Goal: Transaction & Acquisition: Purchase product/service

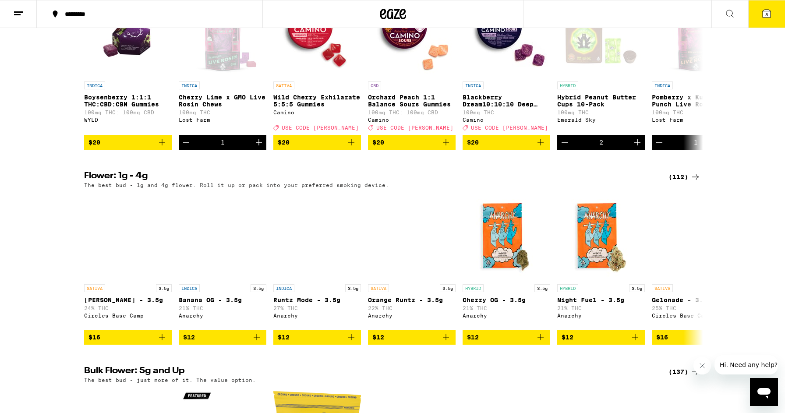
scroll to position [659, 0]
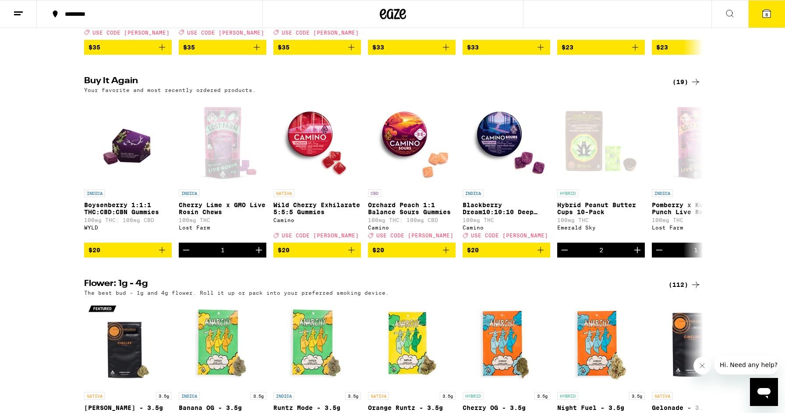
click at [764, 15] on icon at bounding box center [767, 14] width 8 height 8
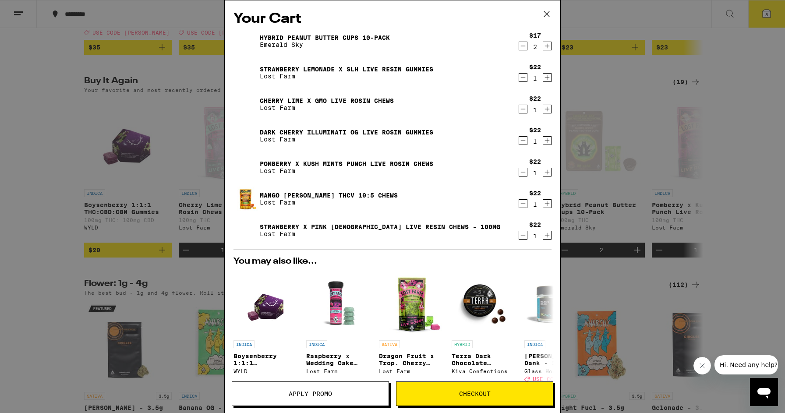
click at [522, 204] on icon "Decrement" at bounding box center [523, 203] width 8 height 11
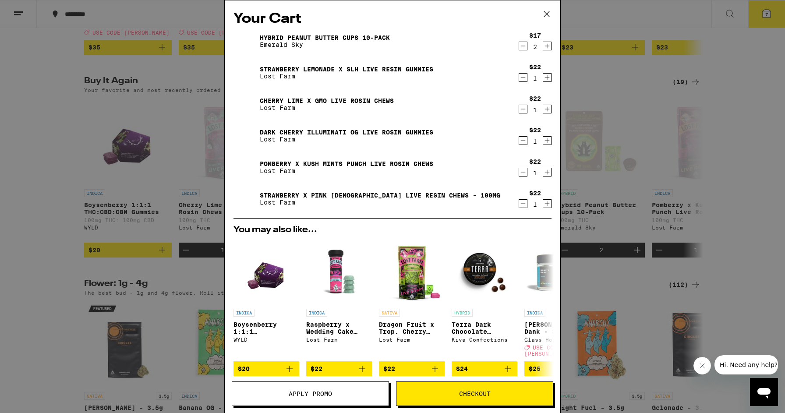
click at [523, 75] on icon "Decrement" at bounding box center [523, 77] width 8 height 11
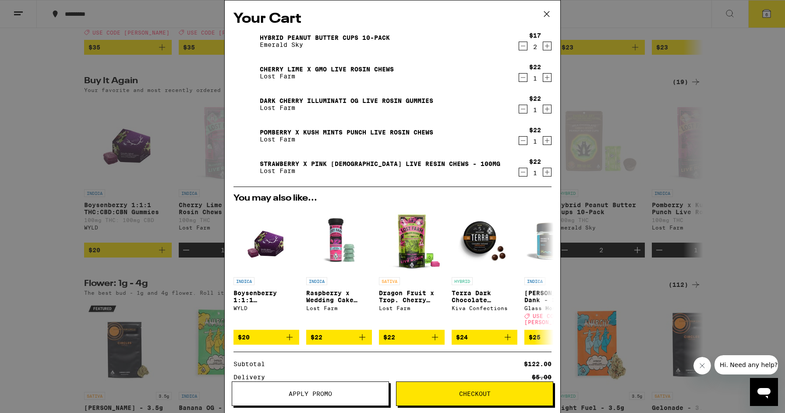
click at [521, 173] on icon "Decrement" at bounding box center [523, 172] width 8 height 11
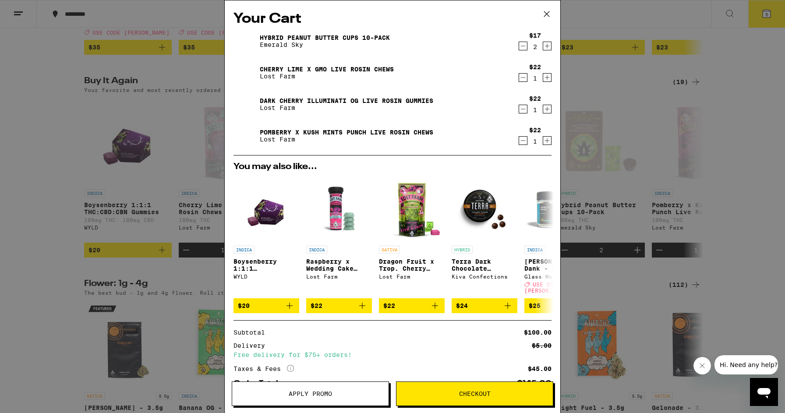
click at [545, 14] on icon at bounding box center [546, 13] width 13 height 13
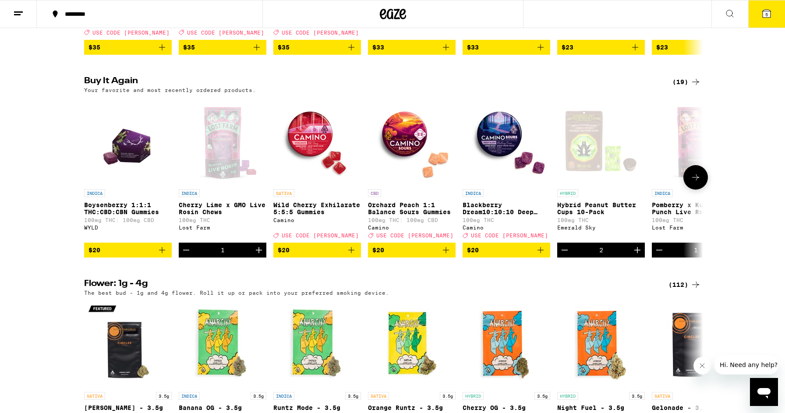
click at [446, 255] on icon "Add to bag" at bounding box center [446, 250] width 11 height 11
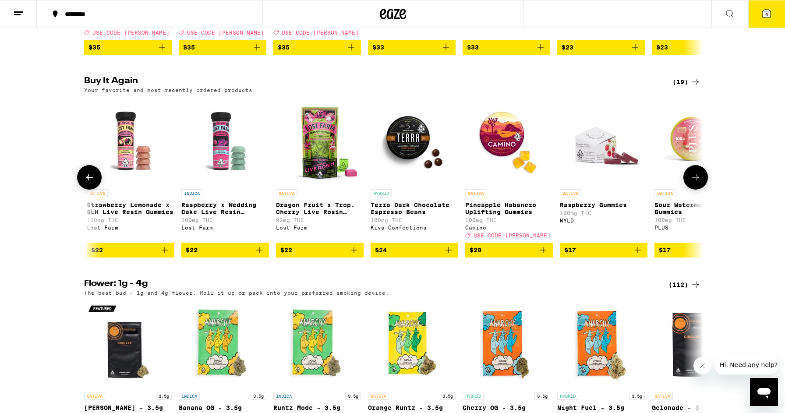
scroll to position [0, 951]
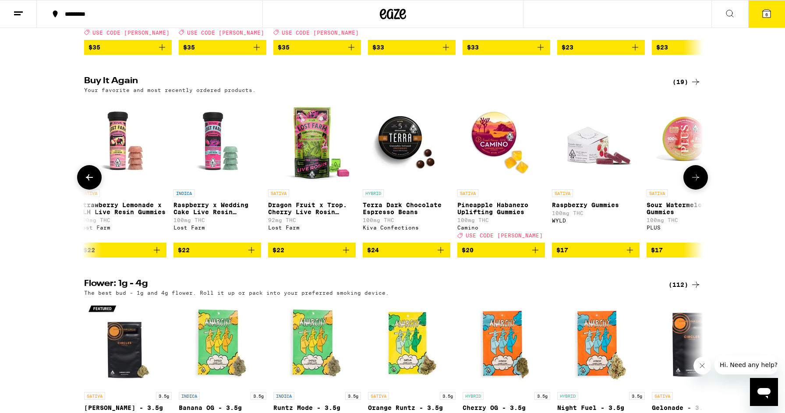
click at [536, 255] on icon "Add to bag" at bounding box center [535, 250] width 11 height 11
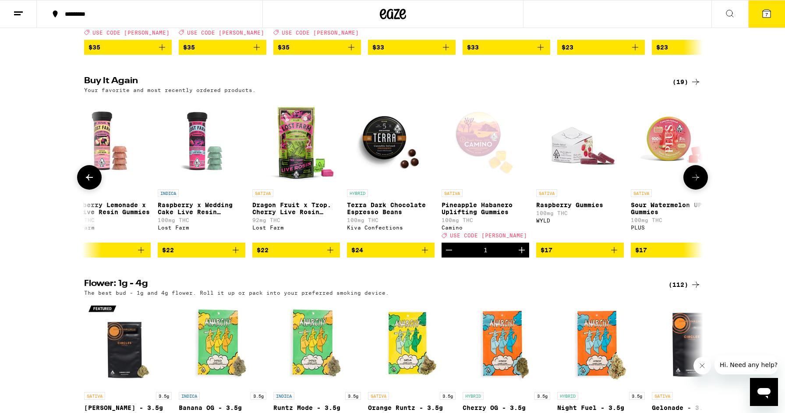
scroll to position [0, 968]
click at [428, 255] on icon "Add to bag" at bounding box center [424, 250] width 11 height 11
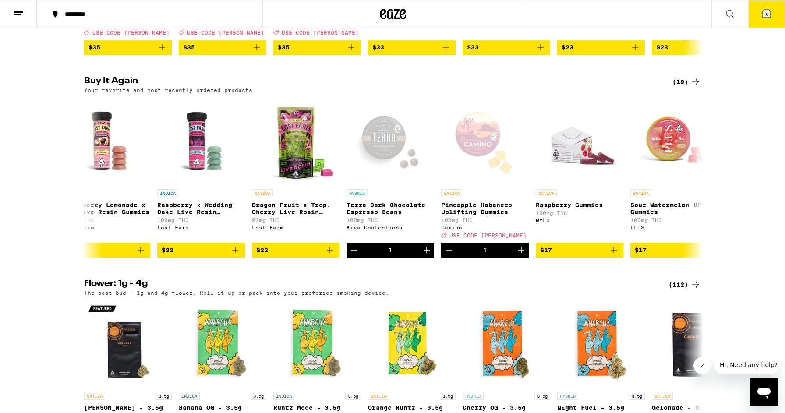
click at [766, 14] on span "8" at bounding box center [766, 14] width 3 height 5
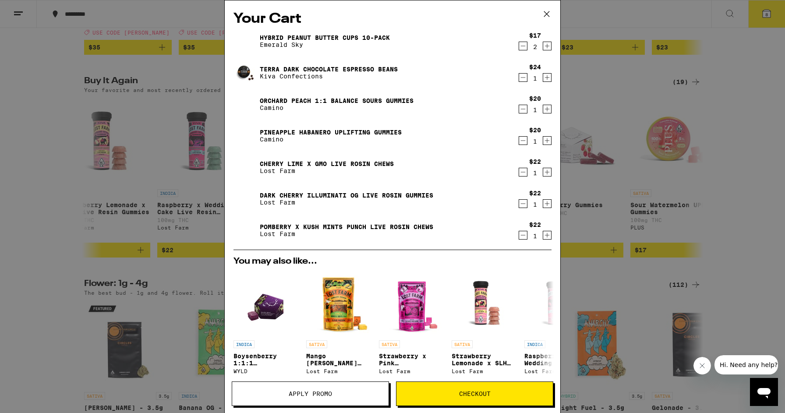
click at [428, 392] on span "Checkout" at bounding box center [474, 394] width 156 height 6
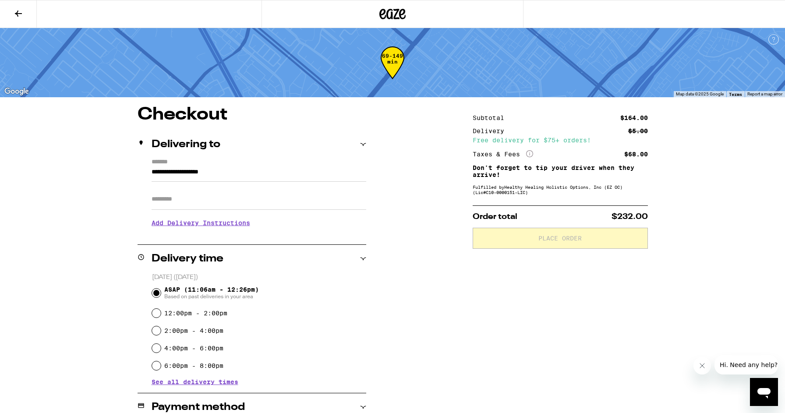
click at [19, 10] on icon at bounding box center [18, 13] width 11 height 11
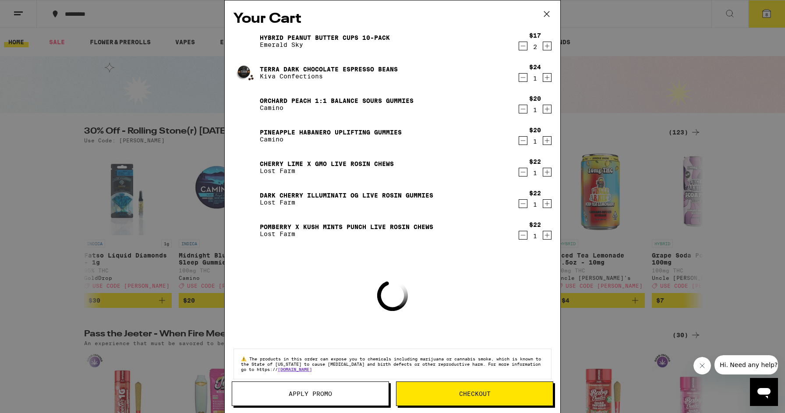
click at [278, 390] on button "Apply Promo" at bounding box center [310, 394] width 157 height 25
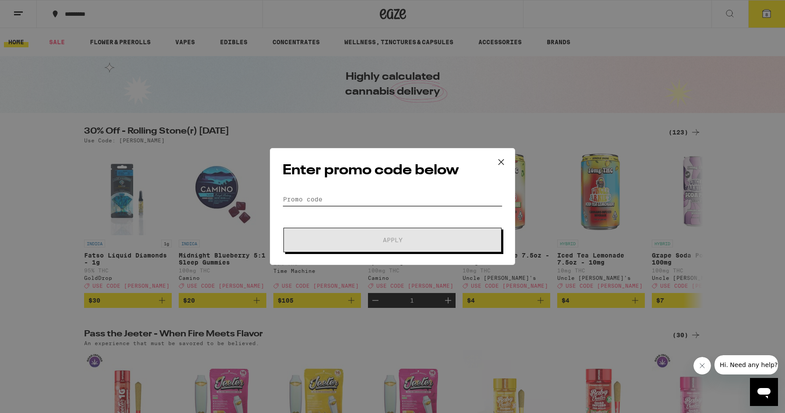
click at [304, 202] on input "Promo Code" at bounding box center [393, 199] width 220 height 13
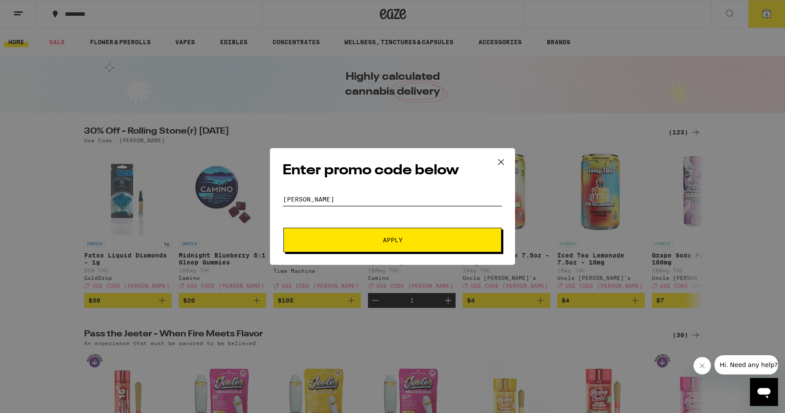
type input "STONER"
click at [368, 233] on button "Apply" at bounding box center [392, 240] width 218 height 25
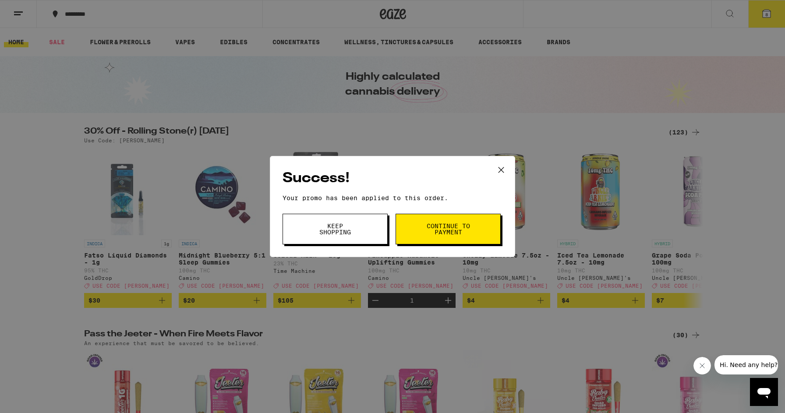
click at [442, 229] on span "Continue to payment" at bounding box center [448, 229] width 45 height 12
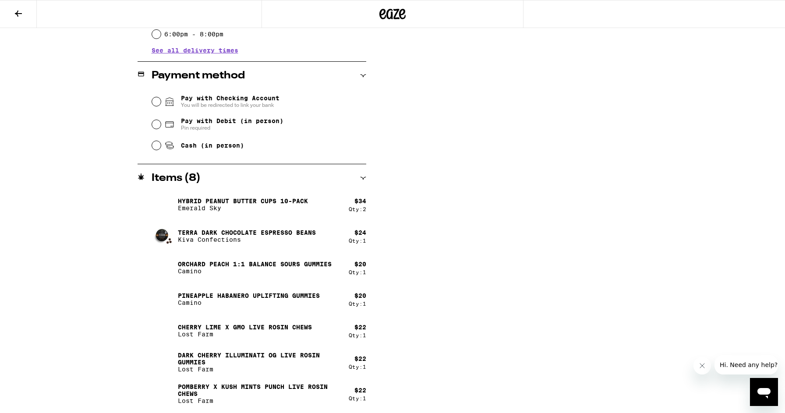
scroll to position [332, 0]
click at [20, 10] on icon at bounding box center [18, 13] width 11 height 11
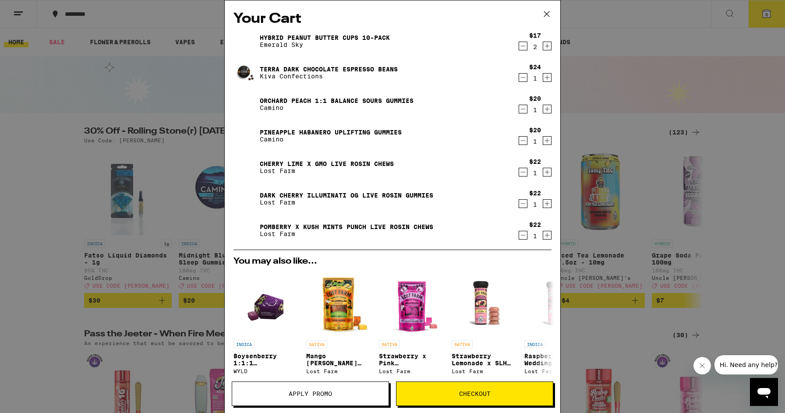
click at [354, 194] on link "Dark Cherry Illuminati OG Live Rosin Gummies" at bounding box center [346, 195] width 173 height 7
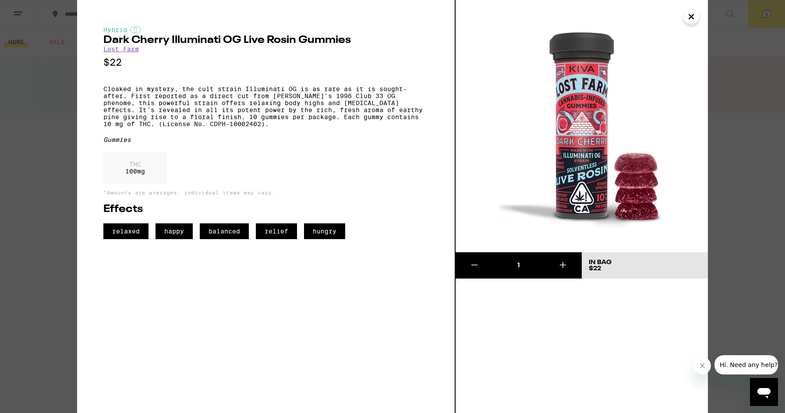
click at [690, 16] on icon "Close" at bounding box center [691, 16] width 4 height 4
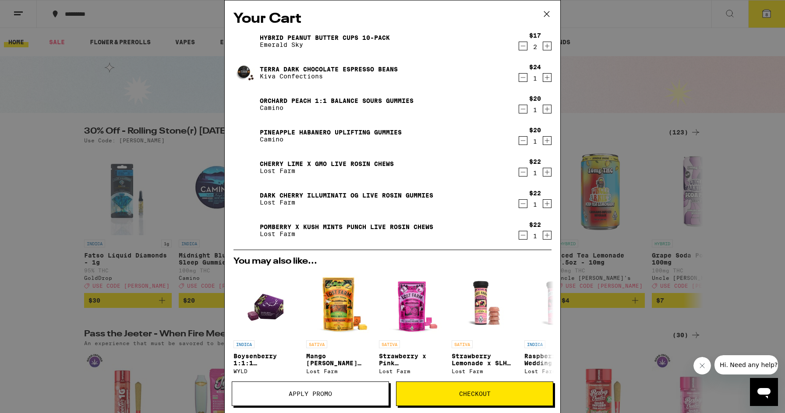
click at [44, 197] on div "Your Cart Hybrid Peanut Butter Cups 10-Pack Emerald Sky $17 2 Terra Dark Chocol…" at bounding box center [392, 206] width 785 height 413
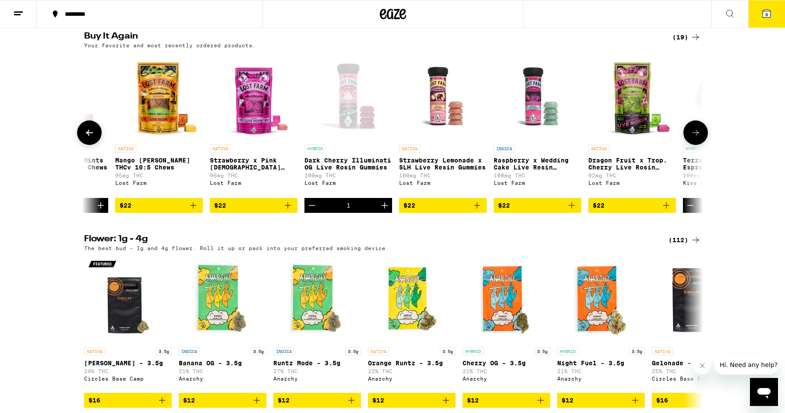
scroll to position [0, 633]
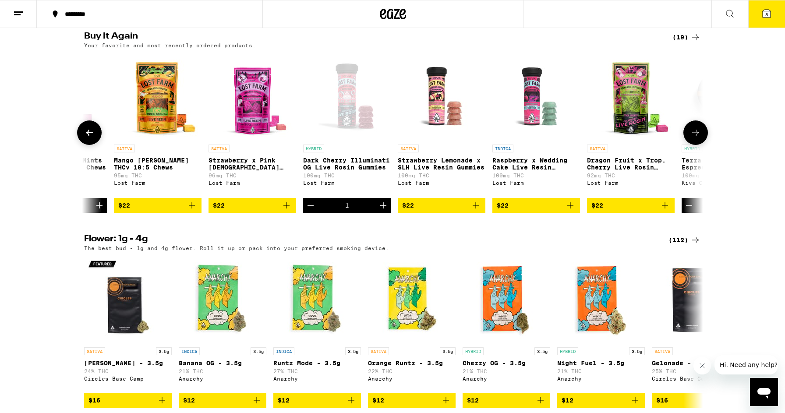
click at [536, 125] on img "Open page for Raspberry x Wedding Cake Live Resin Gummies from Lost Farm" at bounding box center [536, 97] width 88 height 88
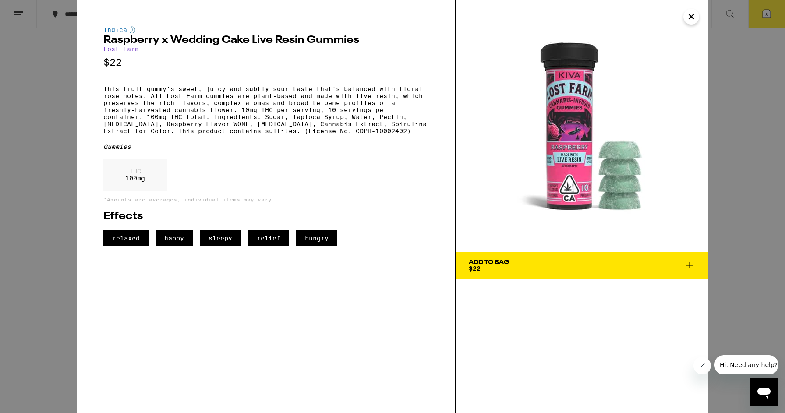
click at [689, 16] on icon "Close" at bounding box center [691, 16] width 11 height 13
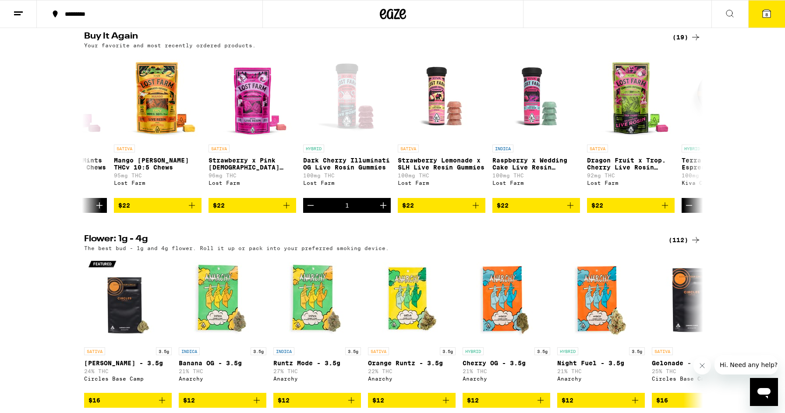
click at [766, 11] on icon at bounding box center [767, 14] width 8 height 8
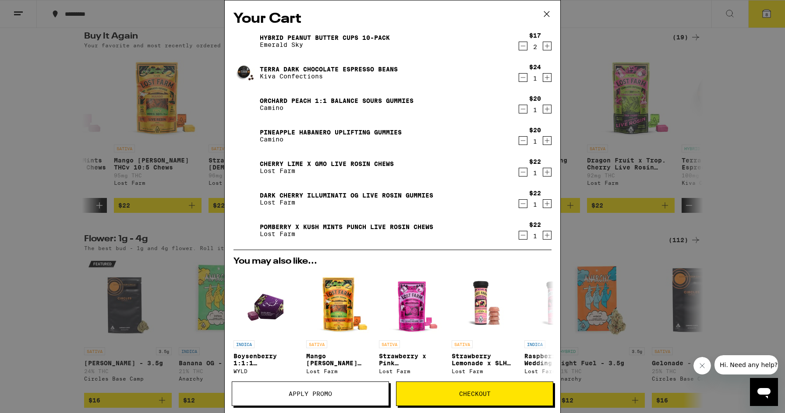
click at [437, 390] on button "Checkout" at bounding box center [474, 394] width 157 height 25
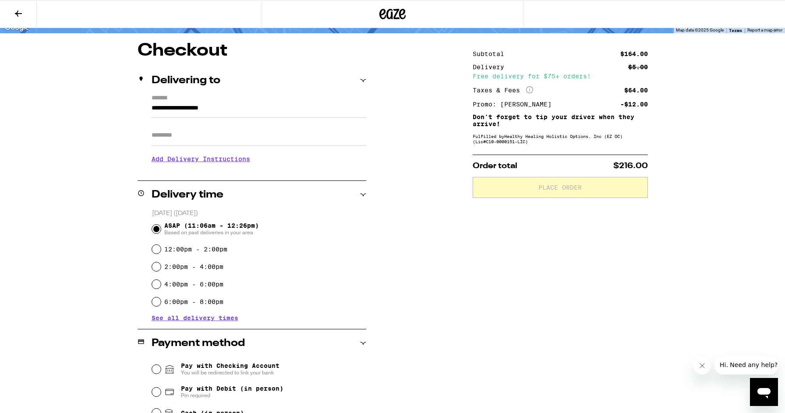
scroll to position [63, 0]
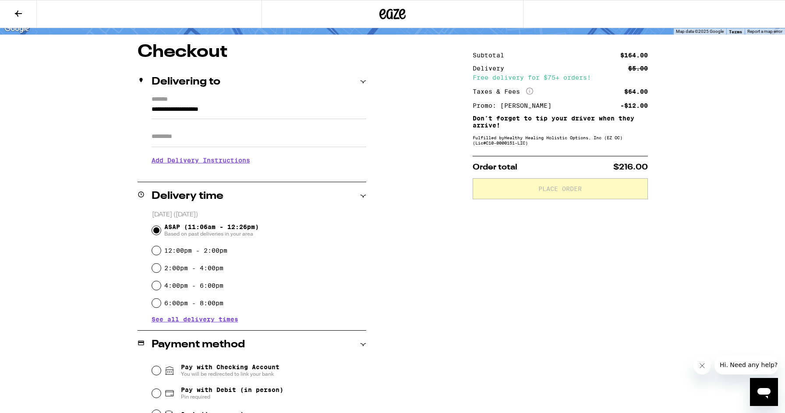
click at [214, 161] on h3 "Add Delivery Instructions" at bounding box center [259, 160] width 215 height 20
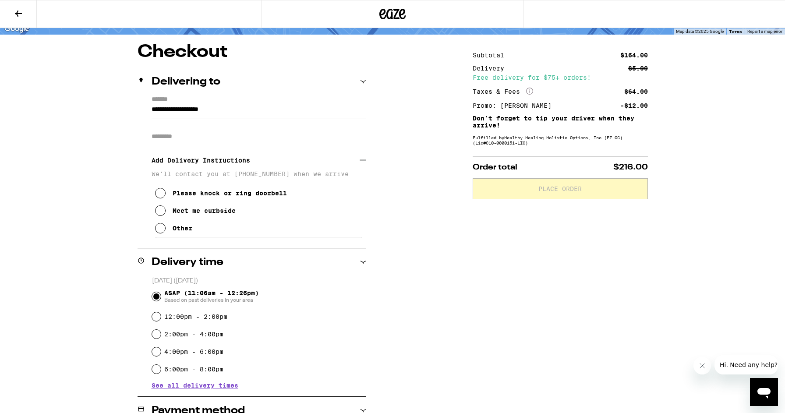
click at [163, 232] on icon at bounding box center [160, 228] width 11 height 11
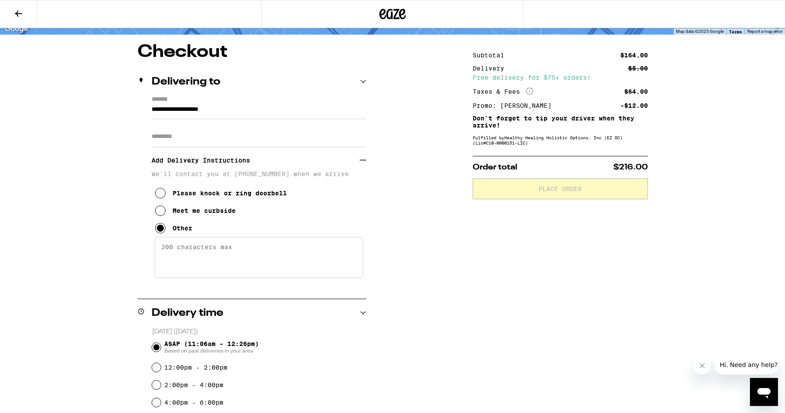
click at [199, 249] on textarea "Enter any other delivery instructions you want driver to know" at bounding box center [259, 257] width 209 height 41
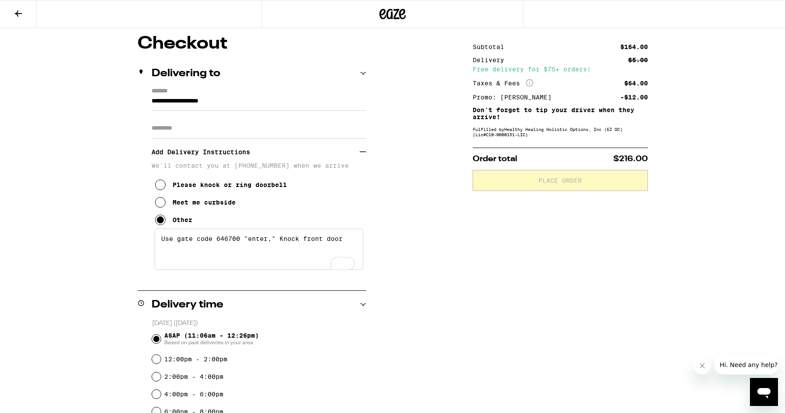
scroll to position [72, 0]
click at [304, 241] on textarea "Use gate code 646700 "enter," Knock front door" at bounding box center [259, 248] width 209 height 41
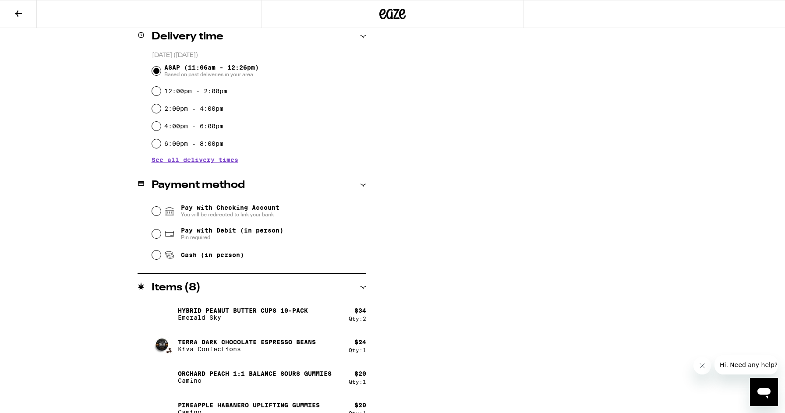
scroll to position [339, 0]
type textarea "Use gate code 646700 "enter," Knock on the front door"
click at [155, 234] on input "Pay with Debit (in person) Pin required" at bounding box center [156, 234] width 9 height 9
radio input "true"
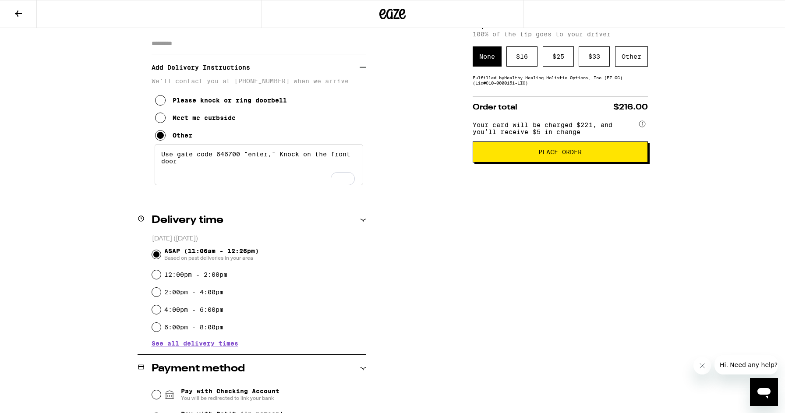
scroll to position [0, 0]
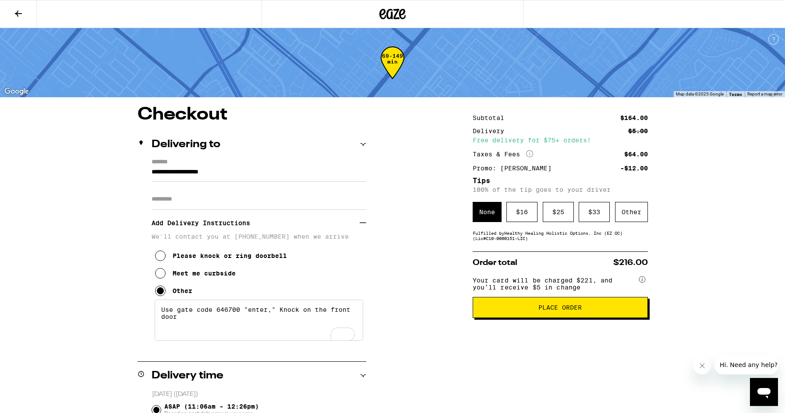
click at [522, 311] on span "Place Order" at bounding box center [560, 307] width 160 height 6
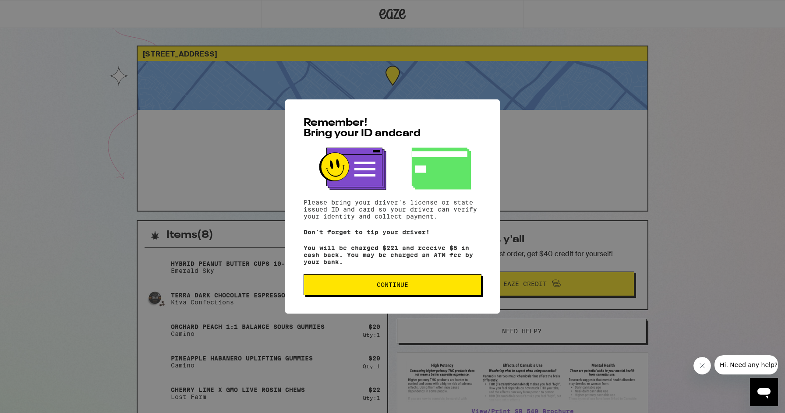
click at [410, 285] on span "Continue" at bounding box center [392, 285] width 163 height 6
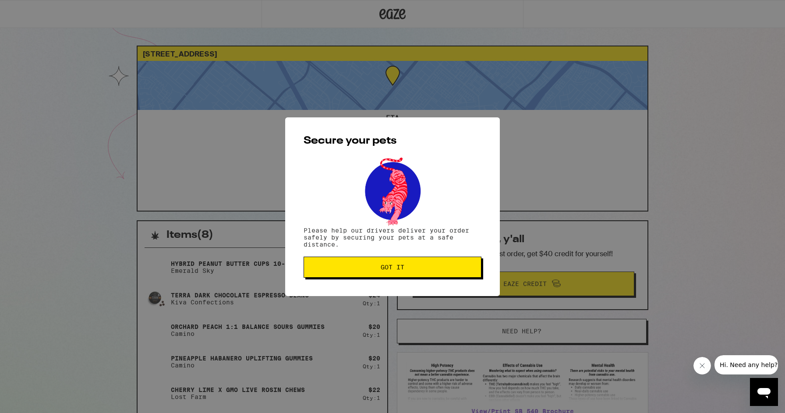
click at [373, 266] on span "Got it" at bounding box center [392, 267] width 163 height 6
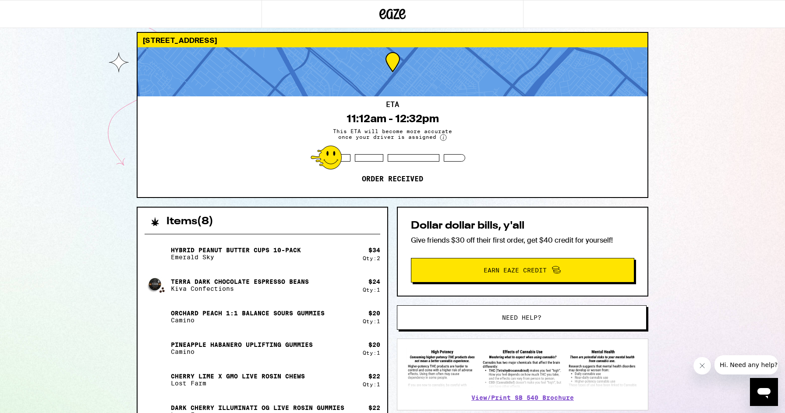
scroll to position [11, 0]
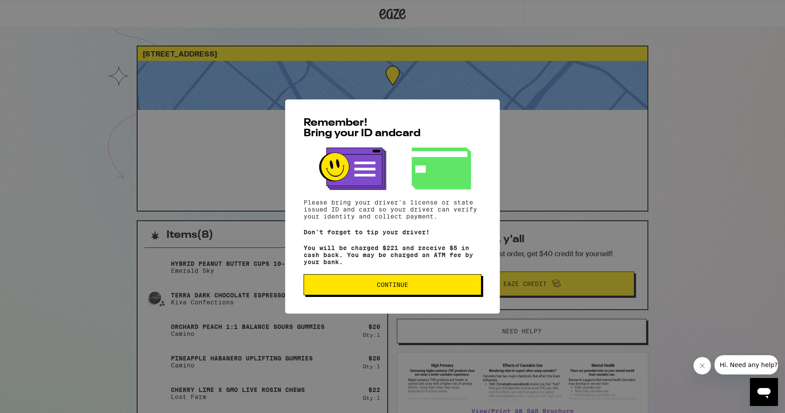
click at [356, 292] on button "Continue" at bounding box center [393, 284] width 178 height 21
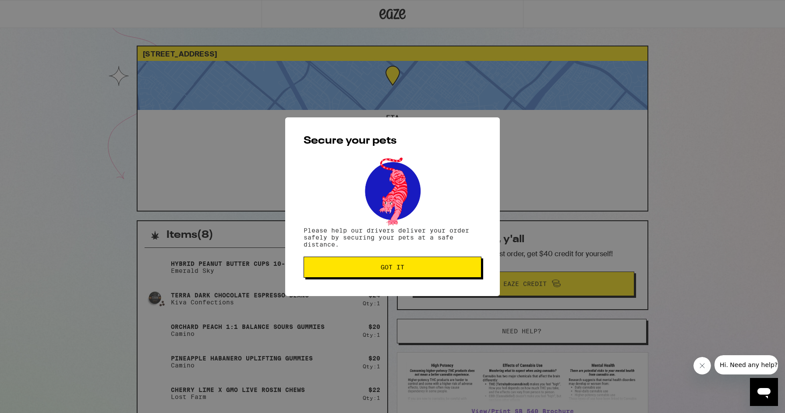
click at [382, 273] on button "Got it" at bounding box center [393, 267] width 178 height 21
